Goal: Use online tool/utility: Utilize a website feature to perform a specific function

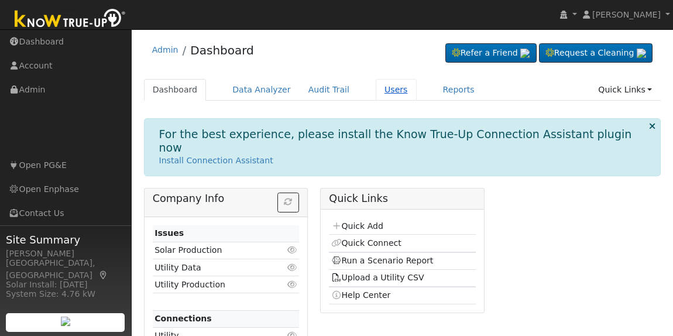
click at [381, 83] on link "Users" at bounding box center [396, 90] width 41 height 22
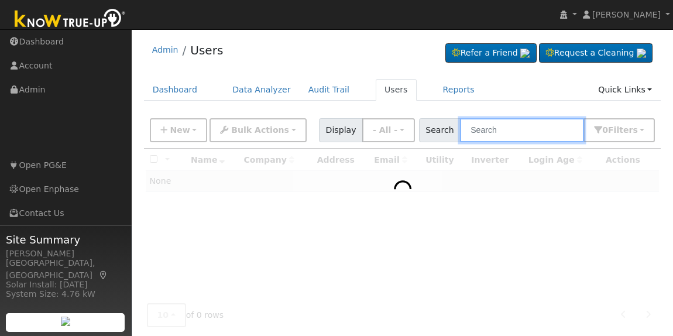
click at [496, 121] on input "text" at bounding box center [522, 130] width 124 height 24
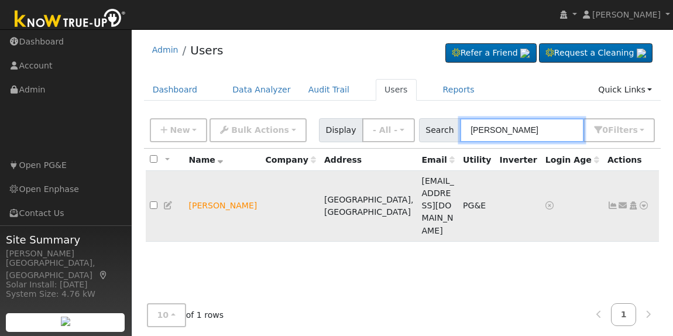
type input "satinder singh"
click at [644, 201] on icon at bounding box center [644, 205] width 11 height 8
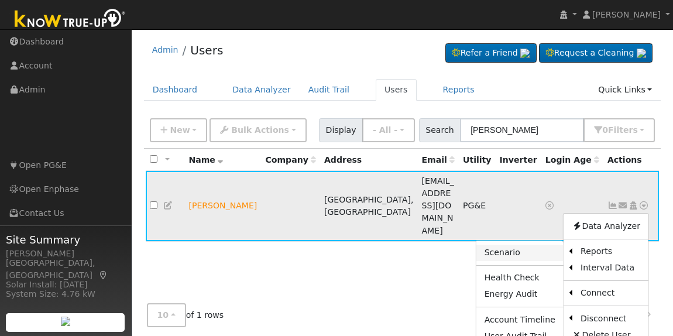
click at [528, 245] on link "Scenario" at bounding box center [520, 253] width 87 height 16
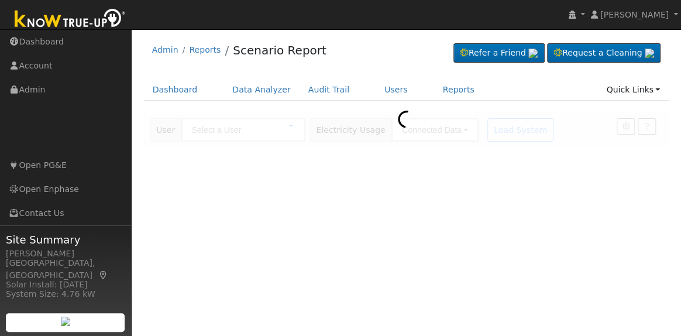
type input "[PERSON_NAME]"
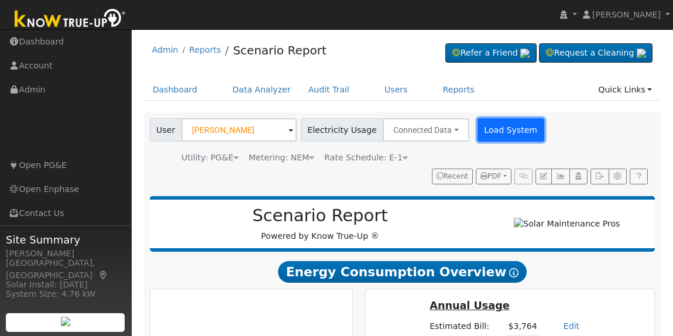
click at [492, 123] on button "Load System" at bounding box center [511, 129] width 67 height 23
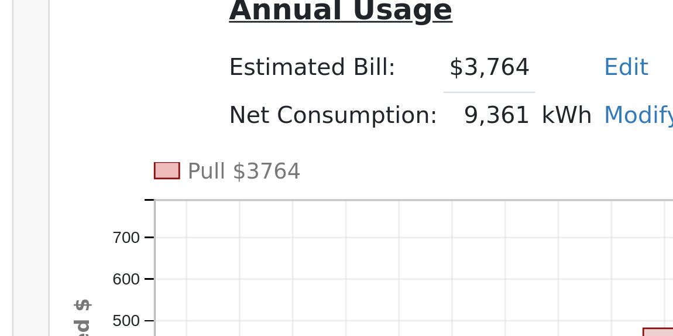
scroll to position [174, 0]
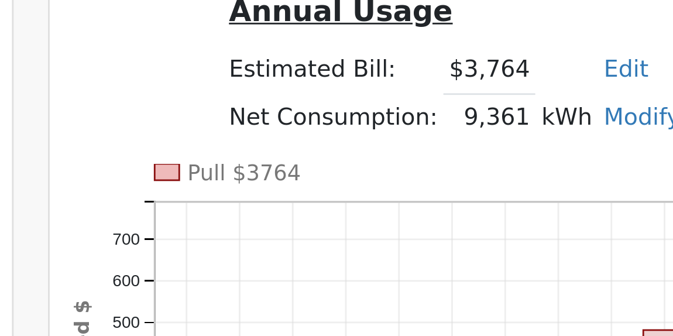
click at [404, 155] on div "Annual Usage Estimated Bill: $3,764 Edit Estimated Bill $ Annual Net Consumptio…" at bounding box center [510, 154] width 285 height 63
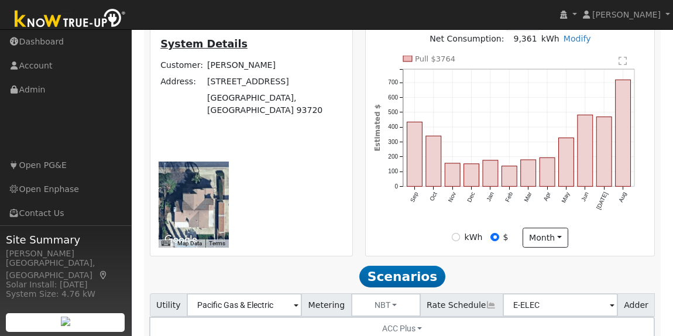
scroll to position [450, 0]
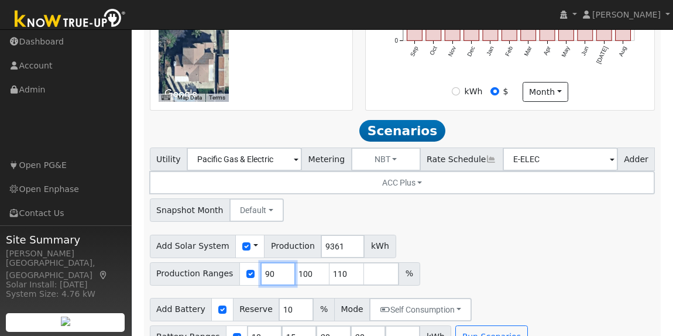
click at [296, 262] on input "90" at bounding box center [278, 273] width 35 height 23
type input "100"
type input "110"
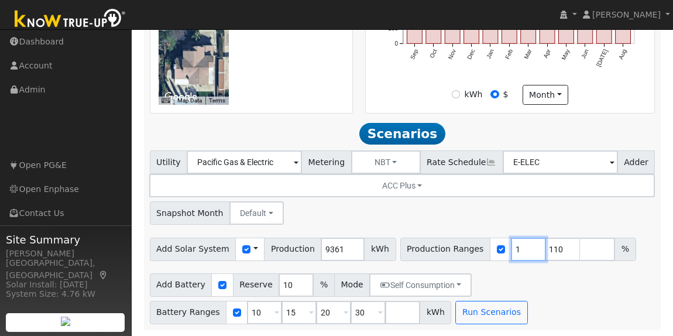
type input "110"
click at [511, 244] on input "110" at bounding box center [528, 249] width 35 height 23
type input "107"
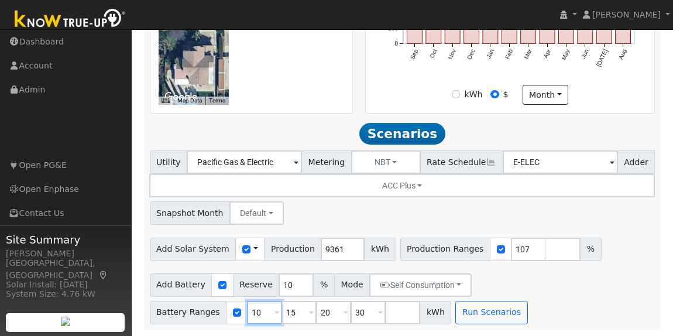
click at [249, 322] on input "10" at bounding box center [264, 312] width 35 height 23
type input "15"
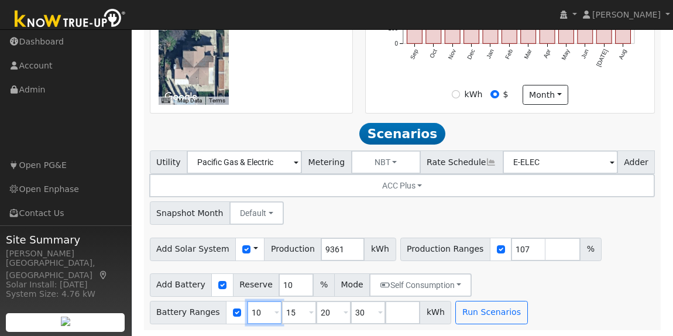
type input "20"
type input "30"
type input "20"
type input "30"
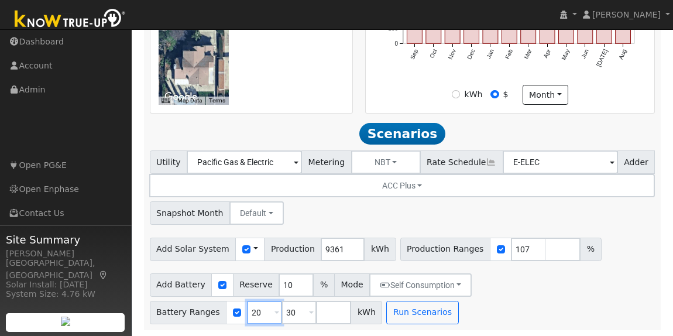
click at [249, 322] on input "20" at bounding box center [264, 312] width 35 height 23
type input "30"
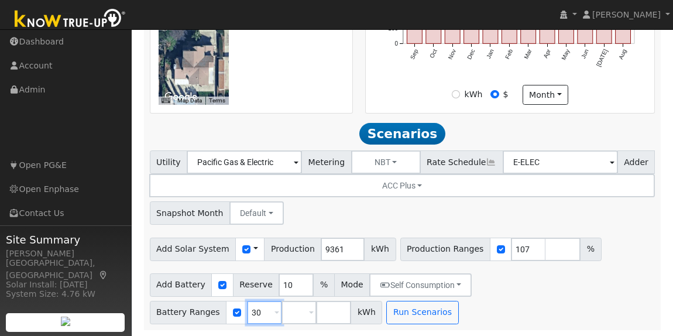
type input "30"
click at [249, 322] on div "Add Battery Reserve 10 % Mode Self Consumption Self Consumption Peak Savings AC…" at bounding box center [403, 296] width 510 height 55
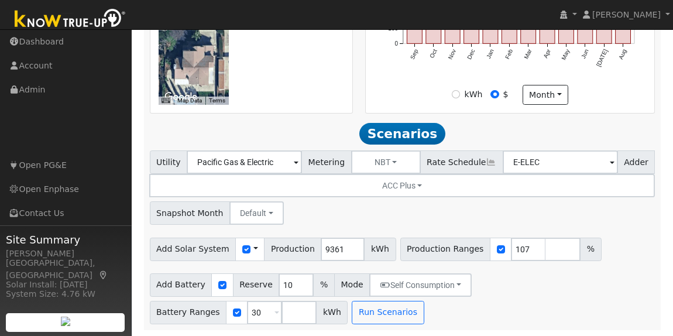
click at [249, 322] on div "Add Battery Reserve 10 % Mode Self Consumption Self Consumption Peak Savings AC…" at bounding box center [403, 296] width 510 height 55
click at [282, 301] on input "30" at bounding box center [264, 312] width 35 height 23
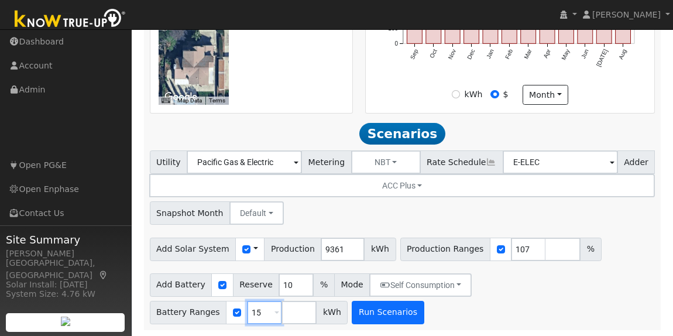
type input "15"
click at [352, 311] on button "Run Scenarios" at bounding box center [388, 312] width 72 height 23
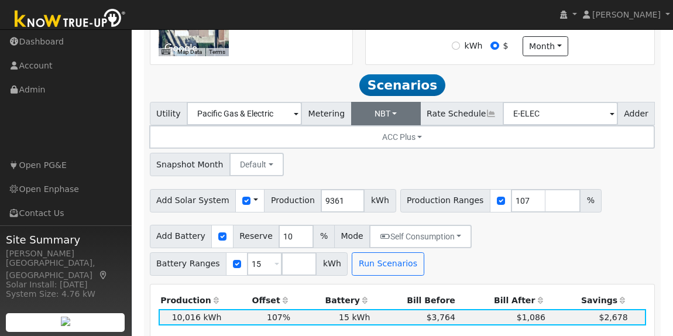
scroll to position [498, 0]
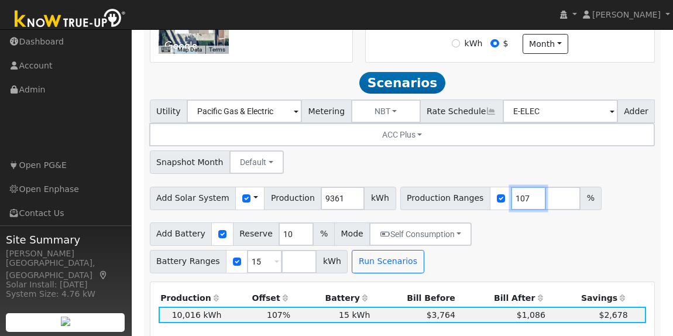
click at [511, 203] on input "107" at bounding box center [528, 198] width 35 height 23
type input "125.12"
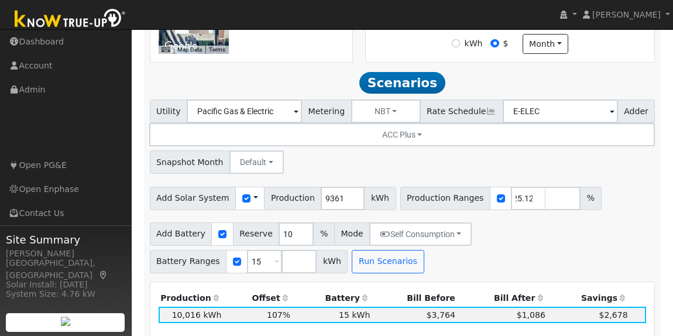
click at [612, 173] on div "Utility Pacific Gas & Electric Metering NBT NEM NBT Rate Schedule E-ELEC Adder …" at bounding box center [403, 134] width 510 height 78
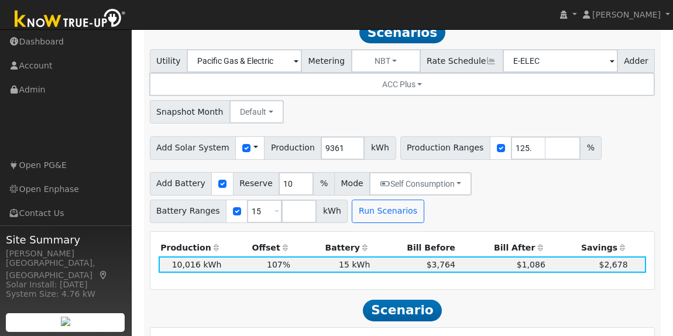
scroll to position [561, 0]
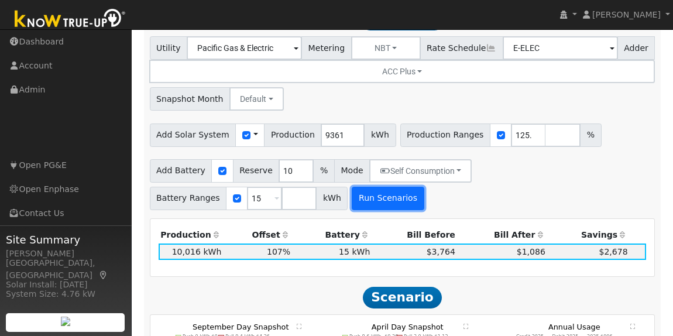
click at [352, 206] on button "Run Scenarios" at bounding box center [388, 198] width 72 height 23
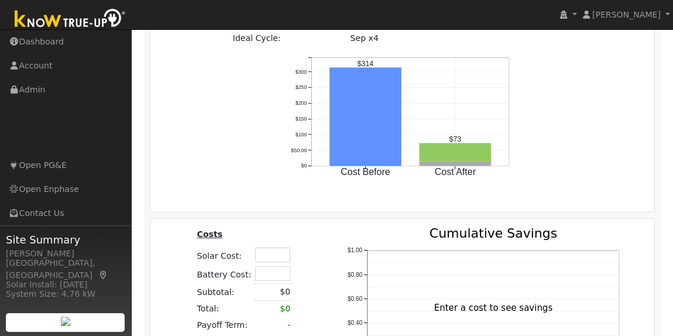
scroll to position [1190, 0]
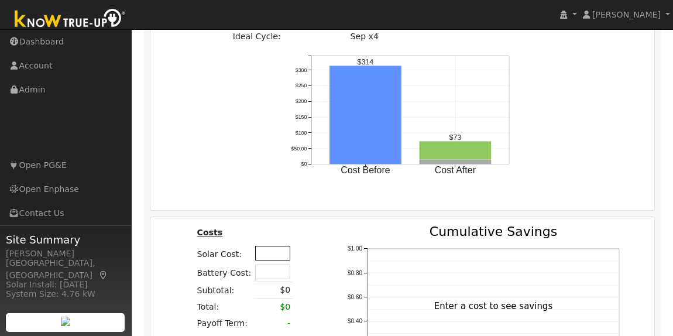
click at [266, 248] on input "text" at bounding box center [272, 253] width 35 height 15
click at [269, 272] on input "text" at bounding box center [272, 272] width 35 height 15
type input "$30,000"
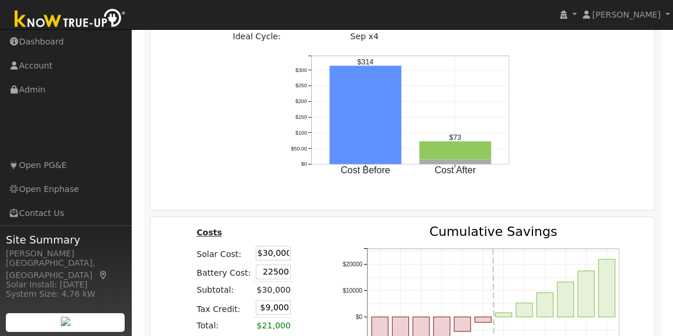
click at [301, 255] on div "Costs Solar Cost: $30,000 Battery Cost: 22500 Subtotal: $30,000 Tax Credit: $9,…" at bounding box center [244, 333] width 165 height 217
type input "$22,500"
type input "$15,750"
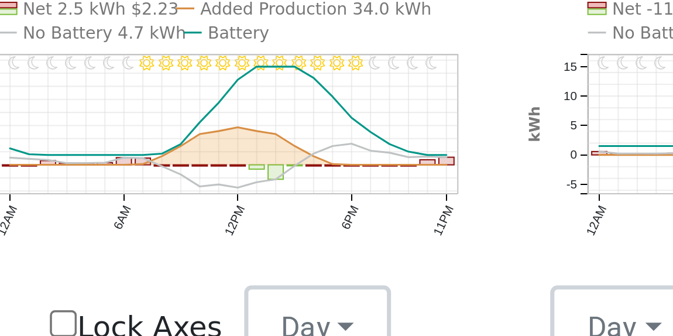
scroll to position [791, 0]
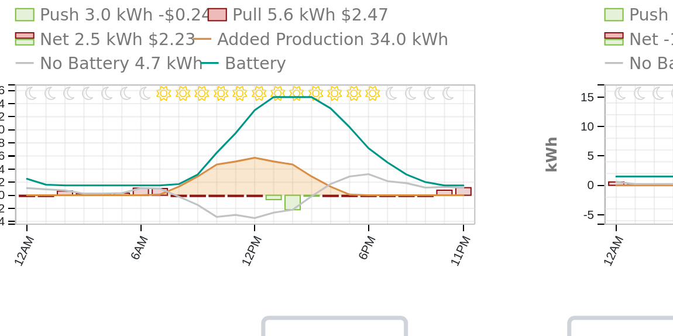
click at [196, 124] on text "No Battery 4.7 kWh" at bounding box center [206, 121] width 46 height 6
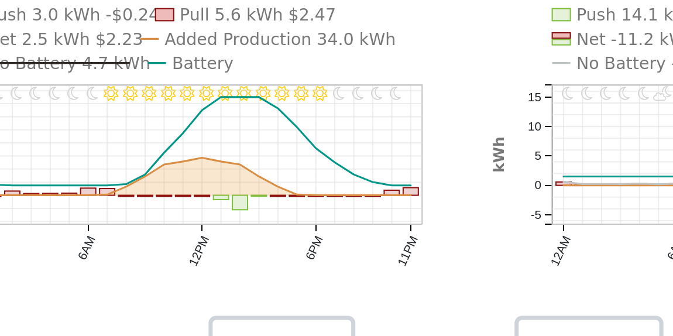
click at [359, 123] on text "No Battery -18.4 kWh" at bounding box center [375, 121] width 51 height 6
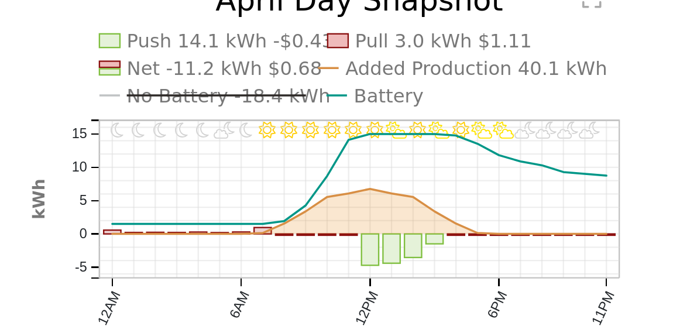
scroll to position [788, 0]
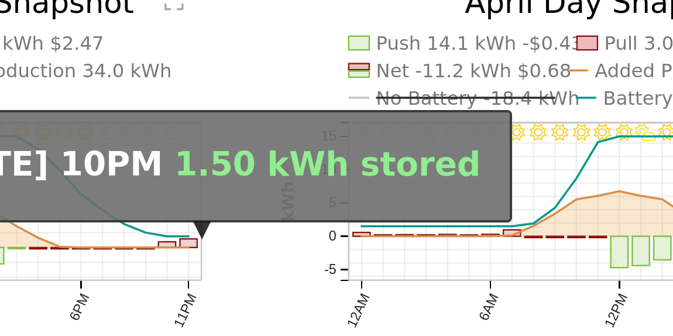
click at [328, 169] on icon "11PM - undefined 10PM - PartlyCloudy 9PM - PartlyCloudy 8PM - PartlyCloudy 7PM …" at bounding box center [402, 152] width 155 height 111
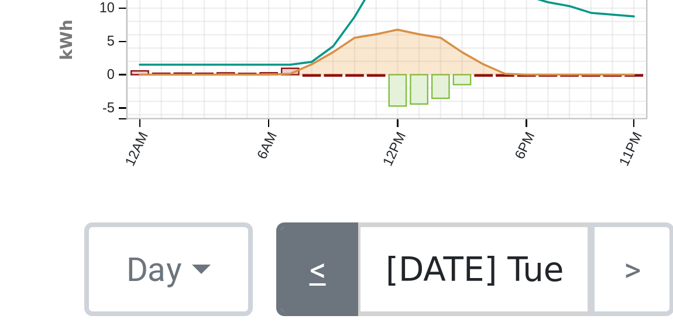
click at [395, 207] on link "<" at bounding box center [390, 207] width 20 height 23
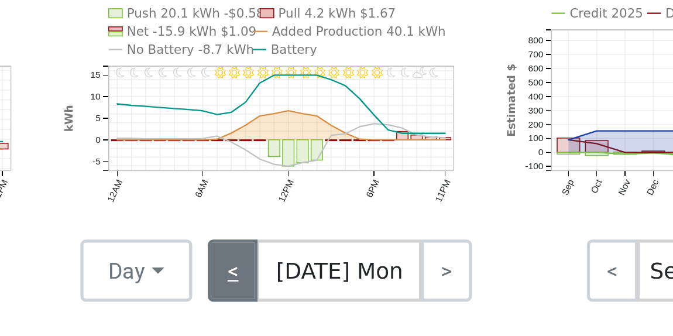
click at [392, 204] on link "<" at bounding box center [389, 207] width 19 height 23
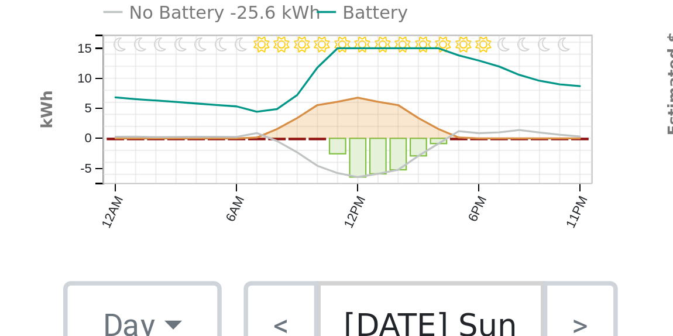
click at [355, 125] on text "No Battery -25.6 kWh" at bounding box center [375, 124] width 51 height 6
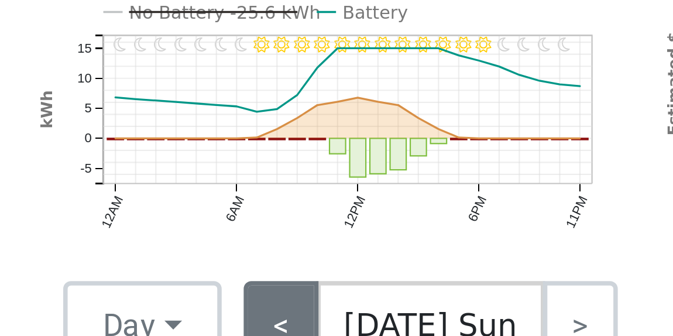
click at [393, 204] on link "<" at bounding box center [390, 207] width 20 height 23
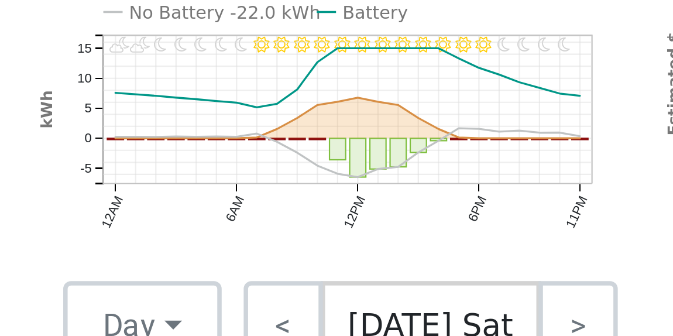
click at [355, 126] on text "No Battery -22.0 kWh" at bounding box center [375, 124] width 51 height 6
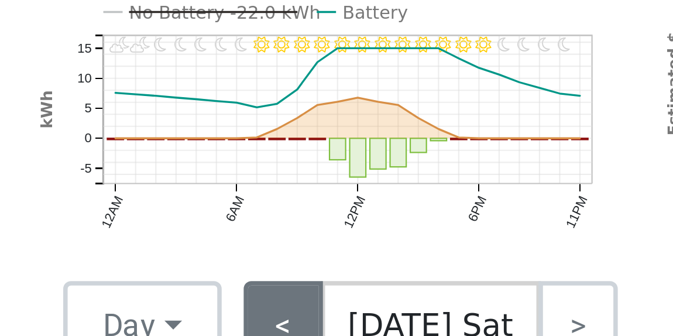
click at [392, 206] on link "<" at bounding box center [390, 207] width 21 height 23
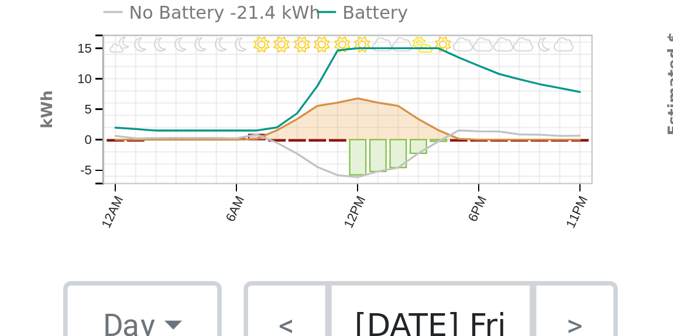
click at [358, 126] on text "No Battery -21.4 kWh" at bounding box center [375, 124] width 51 height 6
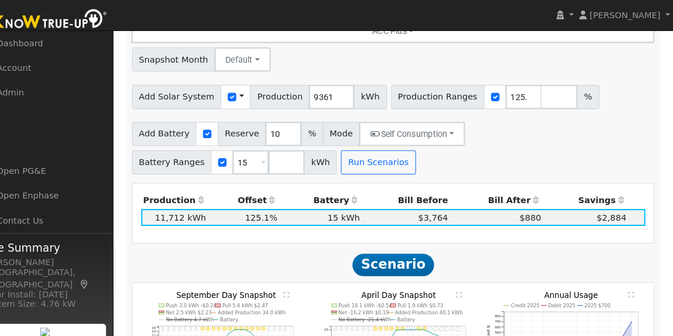
scroll to position [599, 0]
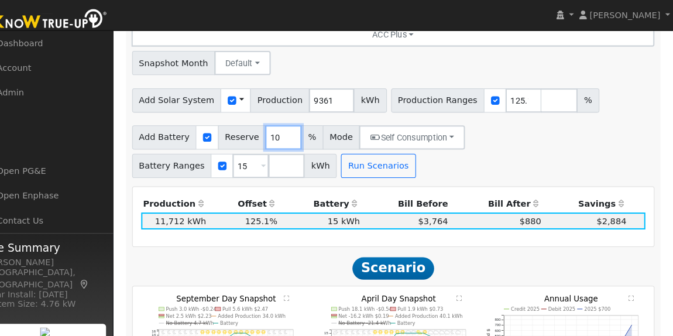
click at [283, 136] on input "10" at bounding box center [296, 132] width 35 height 23
type input "20"
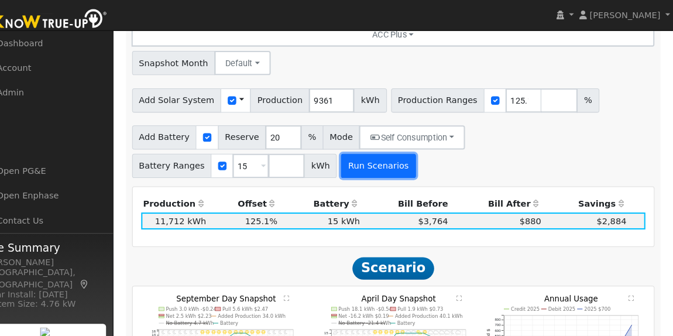
click at [352, 166] on button "Run Scenarios" at bounding box center [388, 160] width 72 height 23
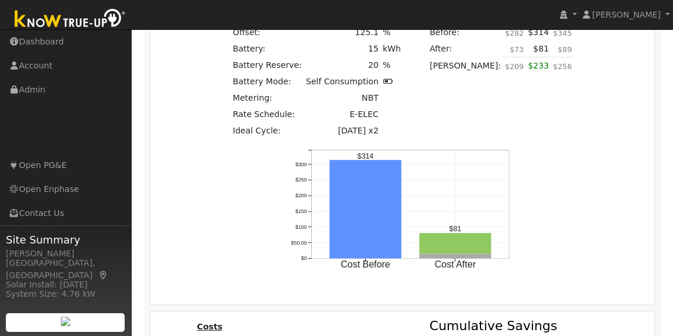
scroll to position [1097, 0]
